Goal: Task Accomplishment & Management: Manage account settings

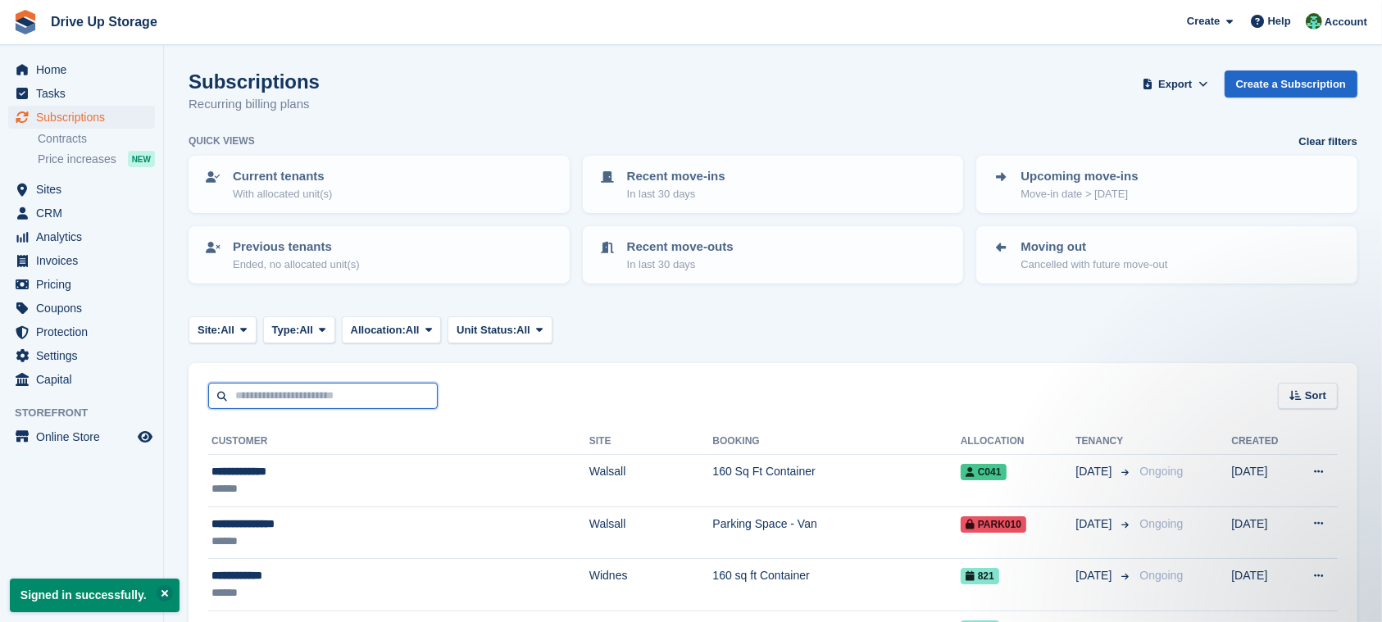
click at [390, 394] on input "text" at bounding box center [322, 396] width 229 height 27
type input "*"
type input "*****"
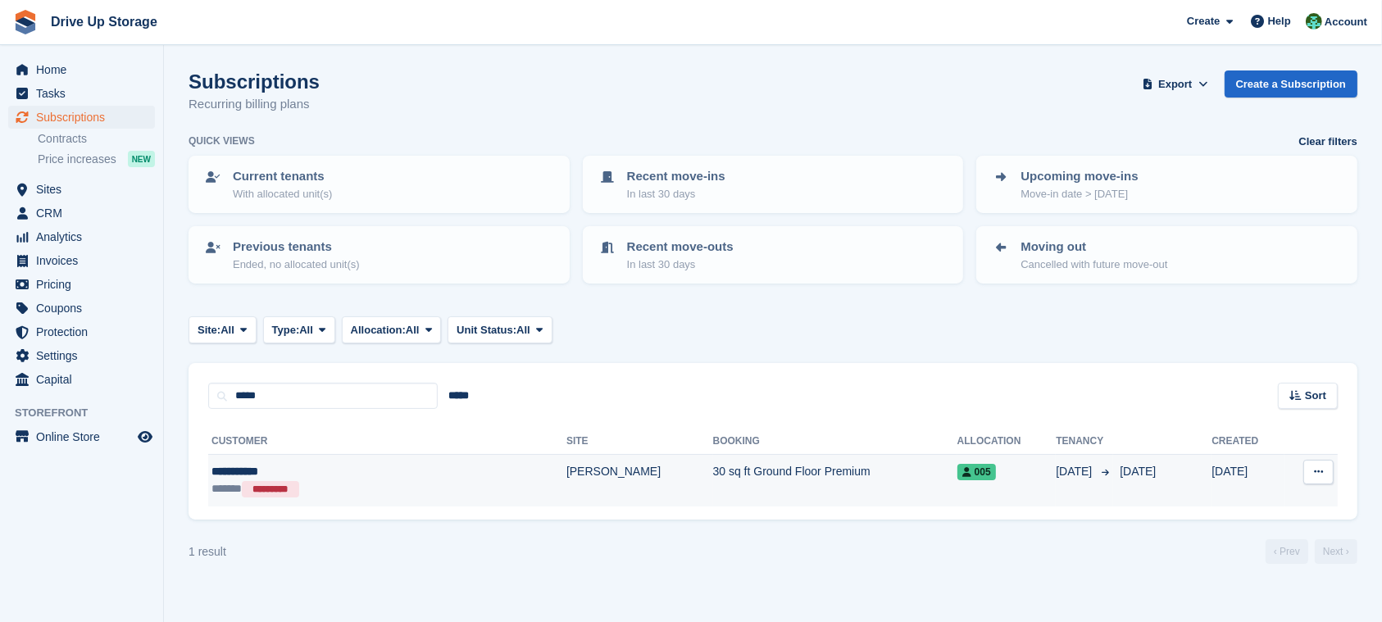
click at [713, 493] on td "30 sq ft Ground Floor Premium" at bounding box center [835, 481] width 244 height 52
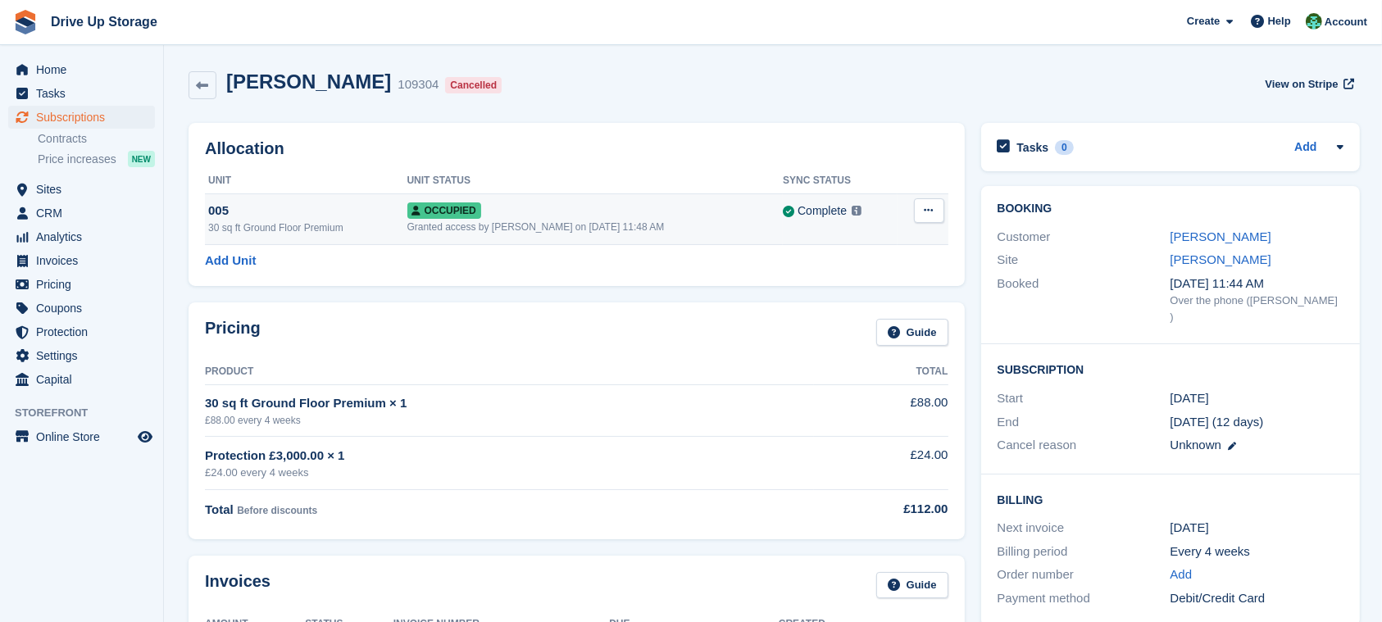
click at [925, 220] on button at bounding box center [929, 210] width 30 height 25
click at [890, 281] on p "Deallocate" at bounding box center [865, 277] width 143 height 21
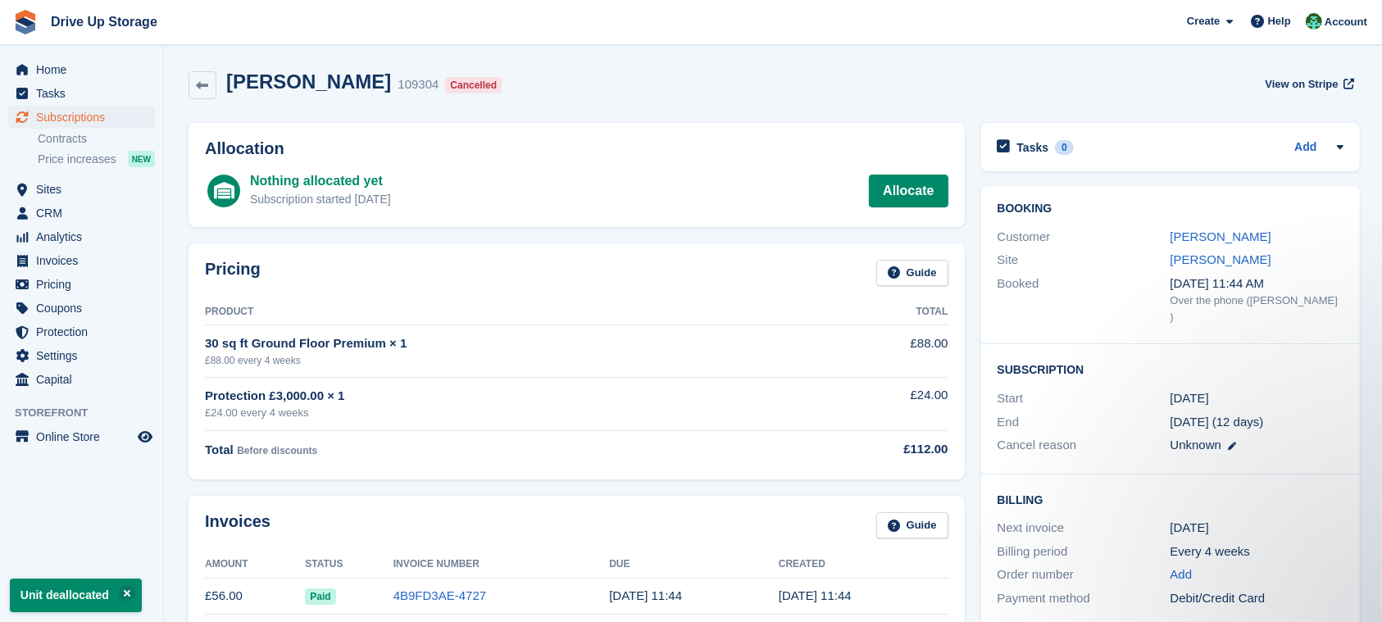
scroll to position [218, 0]
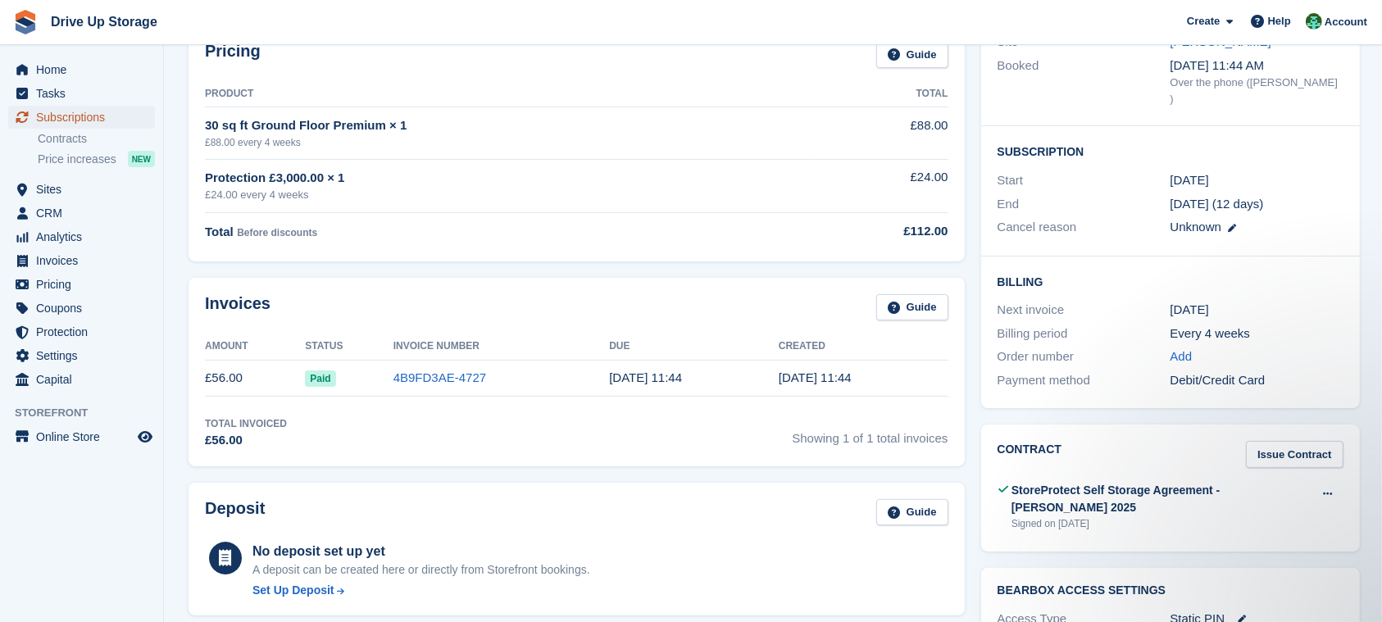
click at [122, 116] on span "Subscriptions" at bounding box center [85, 117] width 98 height 23
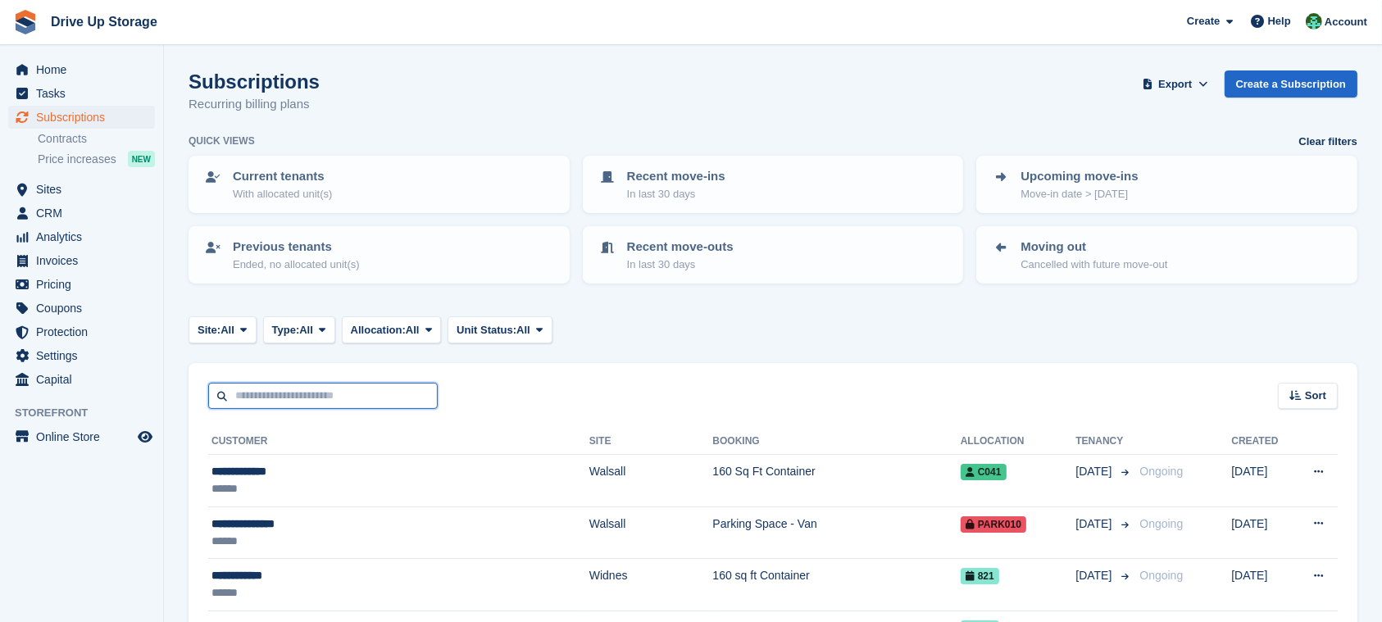
click at [413, 390] on input "text" at bounding box center [322, 396] width 229 height 27
type input "**"
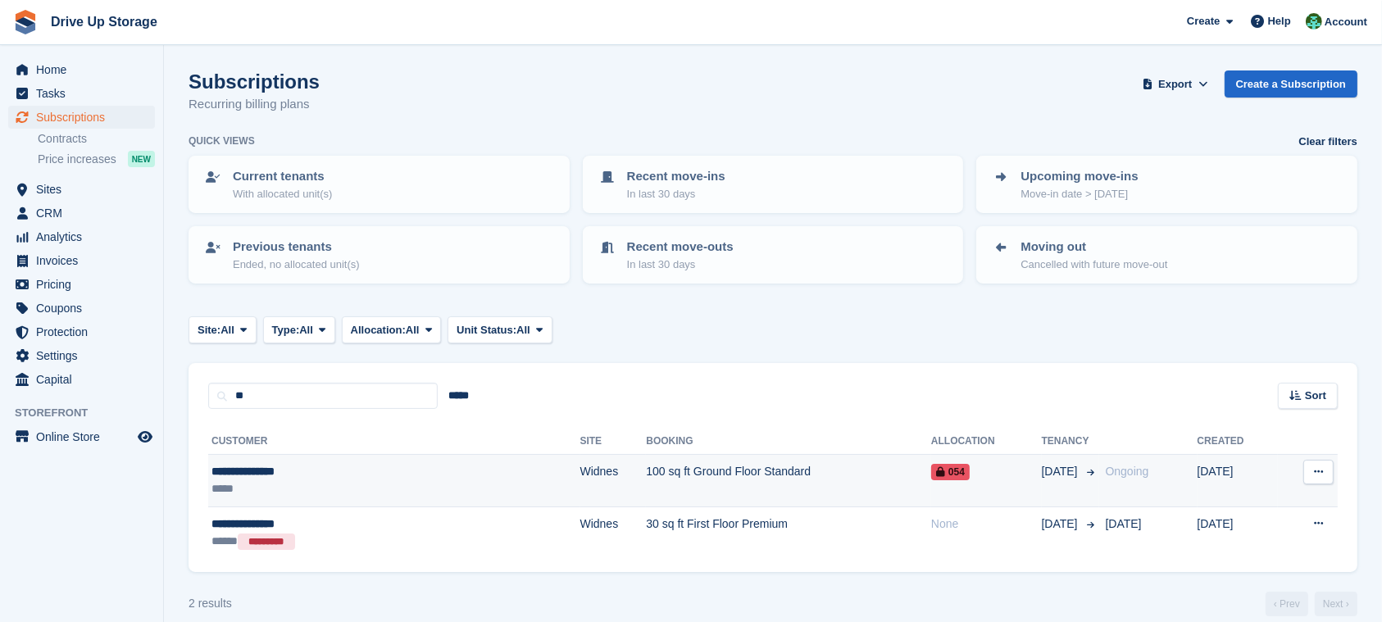
click at [646, 477] on td "100 sq ft Ground Floor Standard" at bounding box center [788, 481] width 285 height 52
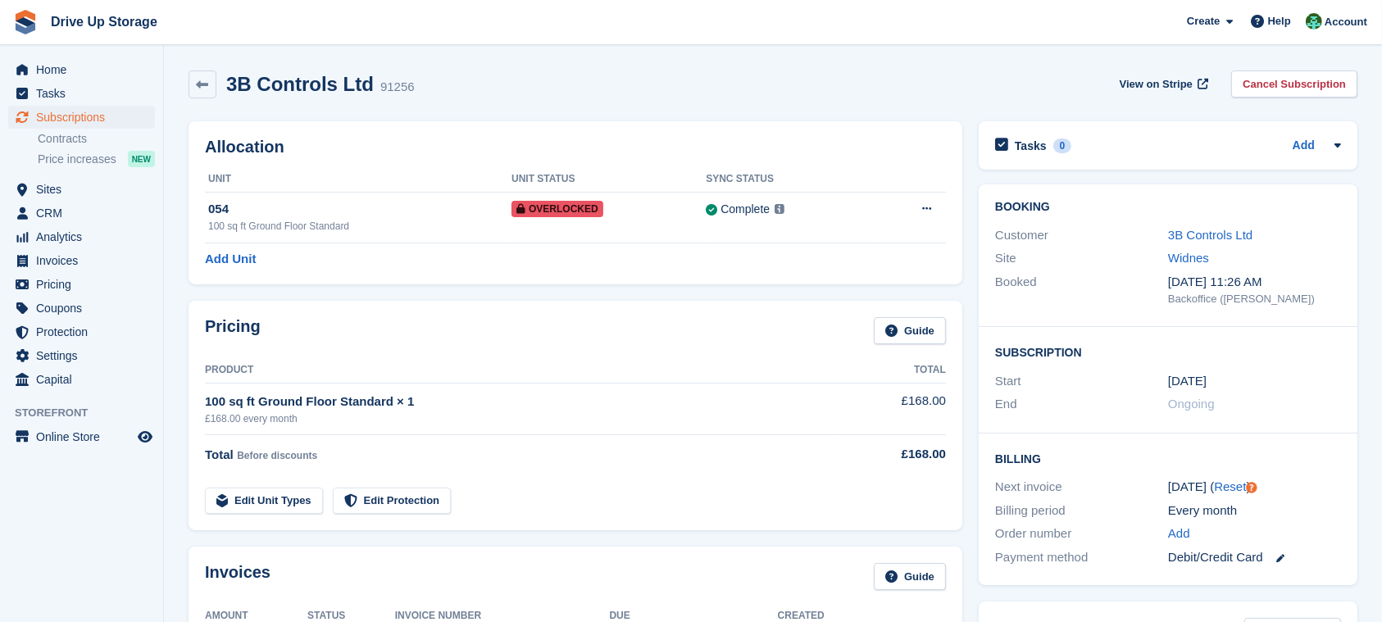
scroll to position [437, 0]
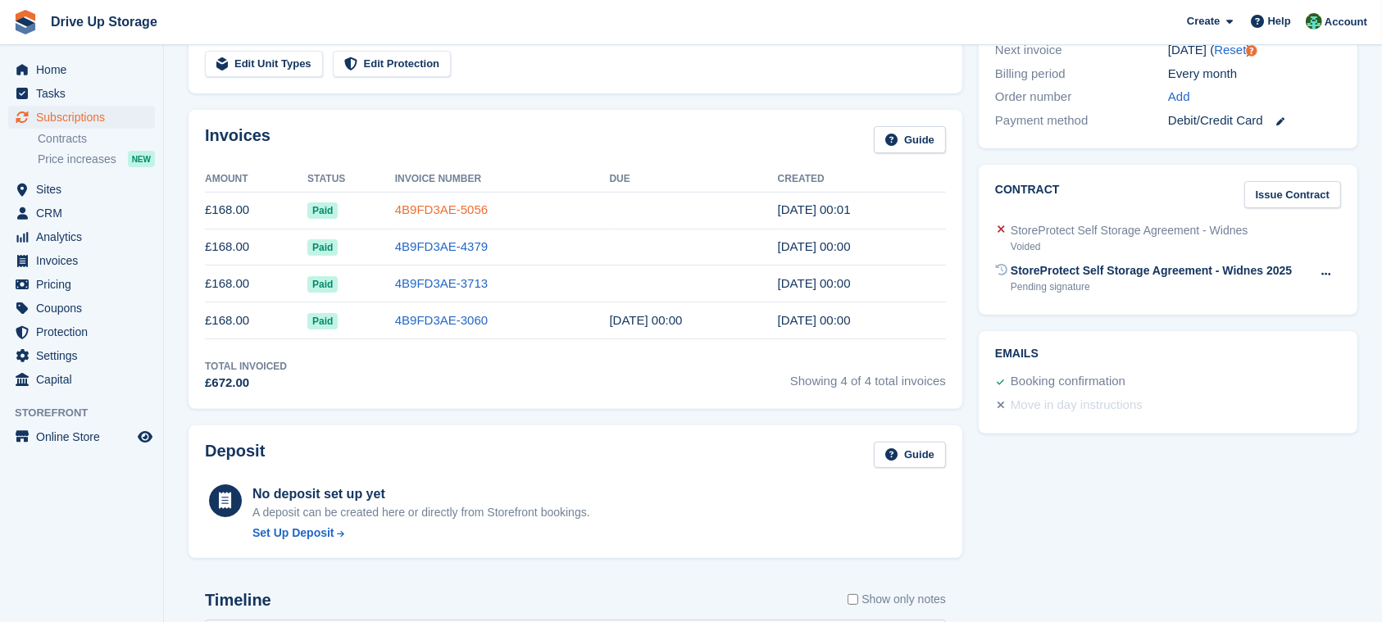
click at [476, 212] on link "4B9FD3AE-5056" at bounding box center [441, 209] width 93 height 14
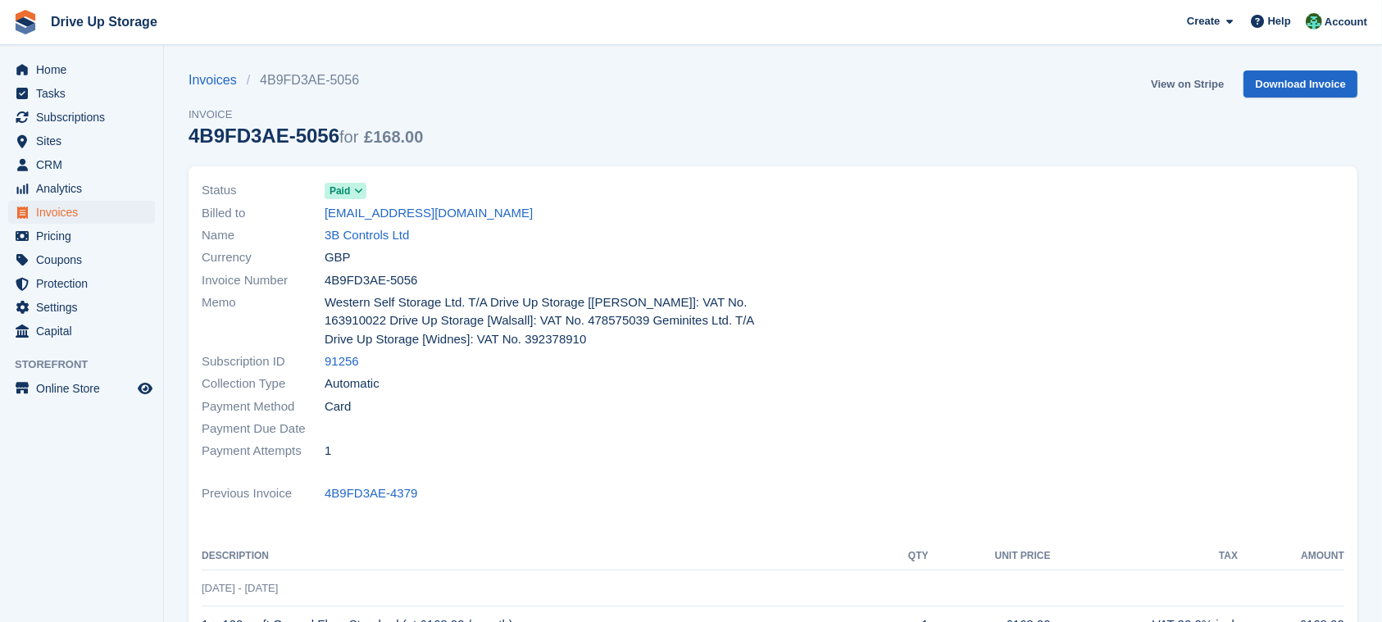
click at [1165, 82] on link "View on Stripe" at bounding box center [1187, 83] width 86 height 27
